Goal: Task Accomplishment & Management: Manage account settings

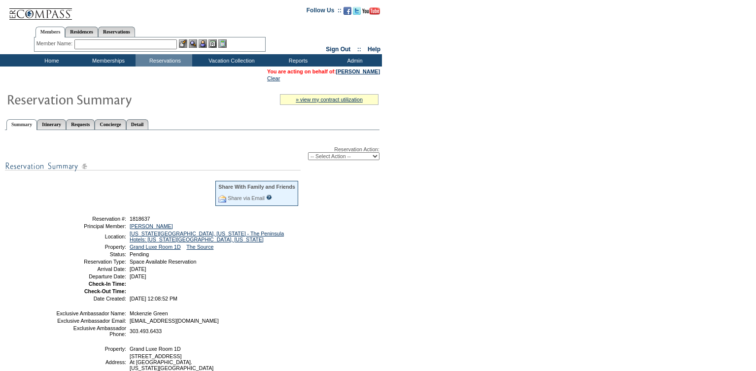
click at [341, 160] on select "-- Select Action -- Modify Reservation Dates Modify Reservation Cost Modify Occ…" at bounding box center [343, 156] width 71 height 8
select select "ConfirmRes"
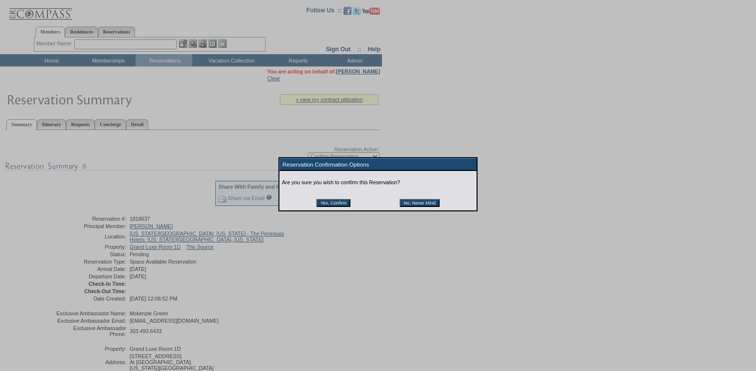
click at [326, 207] on input "Yes, Confirm" at bounding box center [334, 203] width 34 height 8
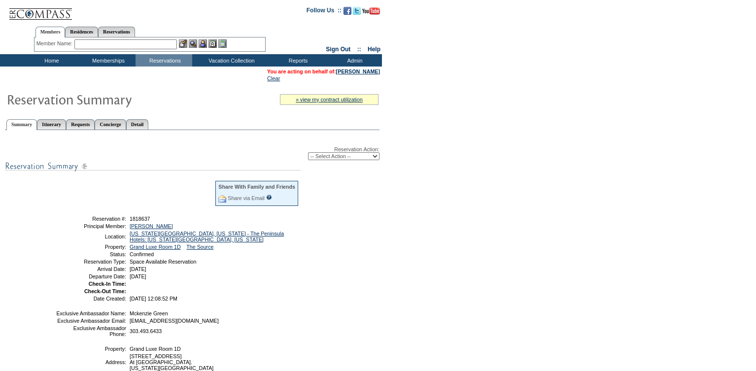
drag, startPoint x: 155, startPoint y: 219, endPoint x: 127, endPoint y: 222, distance: 28.3
click at [128, 222] on td "1818637" at bounding box center [214, 219] width 172 height 6
drag, startPoint x: 209, startPoint y: 286, endPoint x: 75, endPoint y: 221, distance: 149.0
click at [75, 221] on tbody "Share With Family and Friends Share via Email Share Reservation Information Ple…" at bounding box center [178, 240] width 244 height 121
copy tbody "Reservation #: 1818637 Principal Member: Tiagwad, Michael Location: New York Ci…"
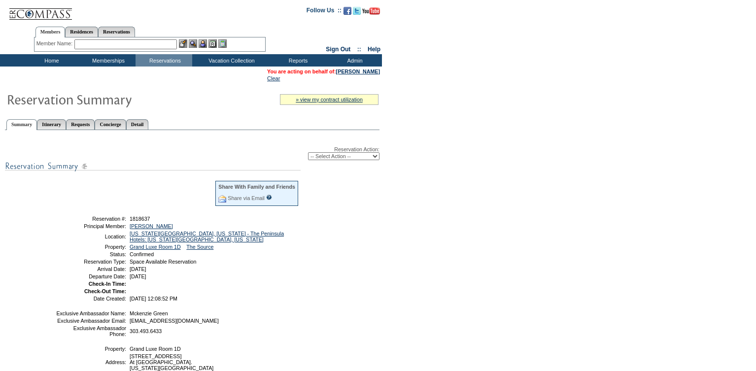
click at [227, 280] on table "Share With Family and Friends Share via Email Share Reservation Information Ple…" at bounding box center [177, 240] width 246 height 124
drag, startPoint x: 223, startPoint y: 282, endPoint x: 200, endPoint y: 281, distance: 23.2
click at [200, 280] on td "[DATE]" at bounding box center [214, 277] width 172 height 6
click at [208, 280] on td "[DATE]" at bounding box center [214, 277] width 172 height 6
drag, startPoint x: 208, startPoint y: 282, endPoint x: 84, endPoint y: 223, distance: 136.7
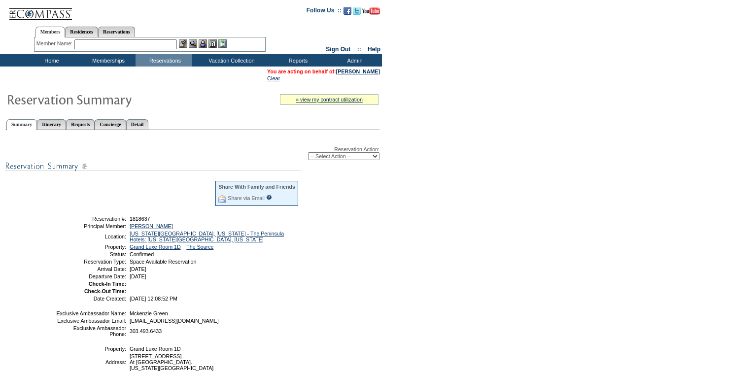
click at [84, 223] on tbody "Share With Family and Friends Share via Email Share Reservation Information Ple…" at bounding box center [178, 240] width 244 height 121
copy tbody "Reservation #: 1818637 Principal Member: Tiagwad, Michael Location: New York Ci…"
click at [316, 280] on div "Reservation Action: -- Select Action -- Modify Reservation Dates Modify Reserva…" at bounding box center [192, 285] width 375 height 299
click at [117, 45] on input "text" at bounding box center [125, 44] width 103 height 10
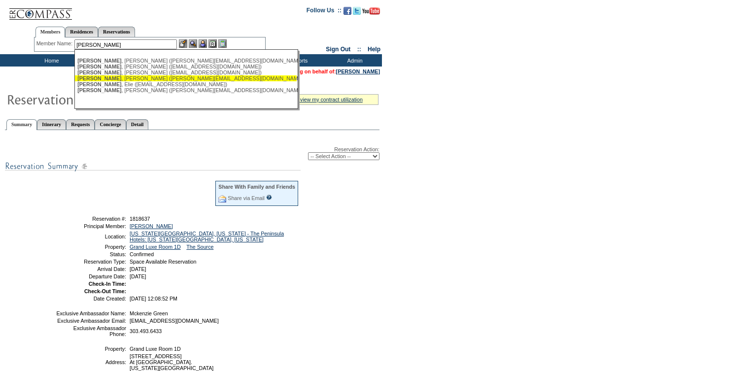
click at [133, 80] on div "Steinberg , David (davids@sdmi-lv.com)" at bounding box center [185, 78] width 217 height 6
type input "Steinberg, David (davids@sdmi-lv.com)"
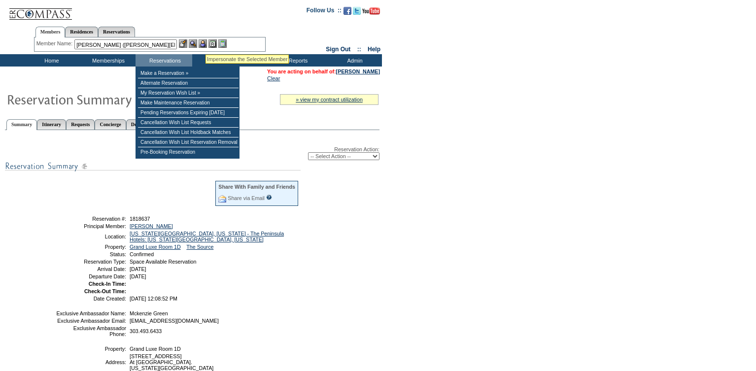
click at [206, 43] on img at bounding box center [203, 43] width 8 height 8
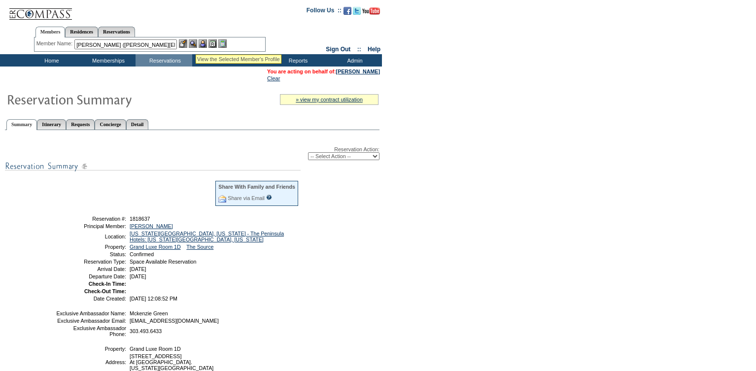
click at [196, 43] on img at bounding box center [193, 43] width 8 height 8
